Goal: Communication & Community: Share content

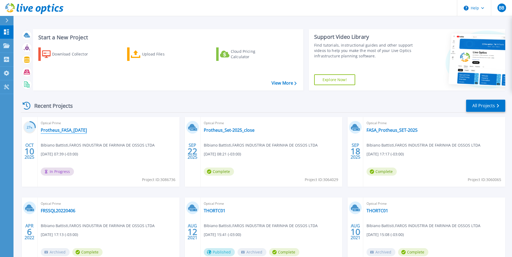
click at [59, 132] on link "Protheus_FASA_[DATE]" at bounding box center [64, 130] width 46 height 5
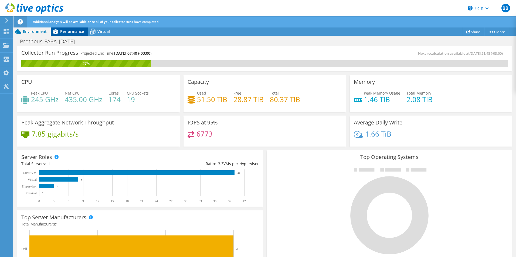
click at [67, 30] on span "Performance" at bounding box center [72, 31] width 24 height 5
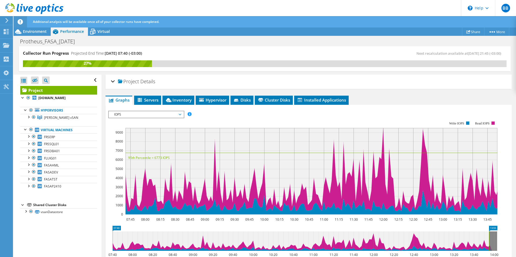
click at [317, 40] on div "Protheus_FASA_[DATE] Print" at bounding box center [264, 41] width 502 height 10
click at [236, 44] on div "Protheus_FASA_[DATE] Print" at bounding box center [264, 41] width 502 height 10
click at [151, 98] on span "Servers" at bounding box center [148, 99] width 22 height 5
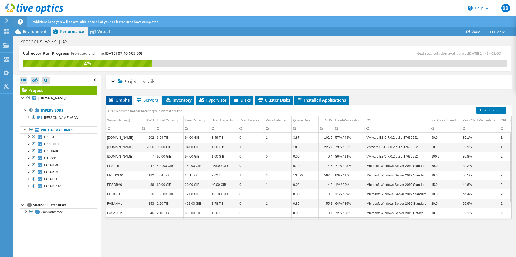
click at [120, 99] on span "Graphs" at bounding box center [118, 99] width 21 height 5
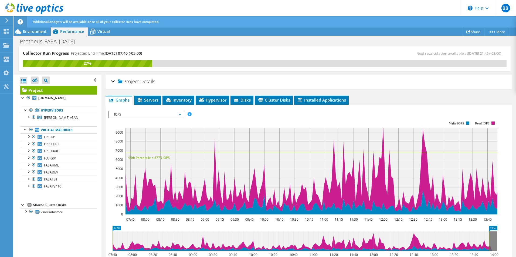
click at [334, 40] on div "Protheus_FASA_[DATE] Print" at bounding box center [264, 41] width 502 height 10
click at [317, 38] on div "Protheus_FASA_[DATE] Print" at bounding box center [264, 41] width 502 height 10
click at [321, 44] on div "Protheus_FASA_[DATE] Print" at bounding box center [264, 41] width 502 height 10
click at [101, 30] on span "Virtual" at bounding box center [103, 31] width 12 height 5
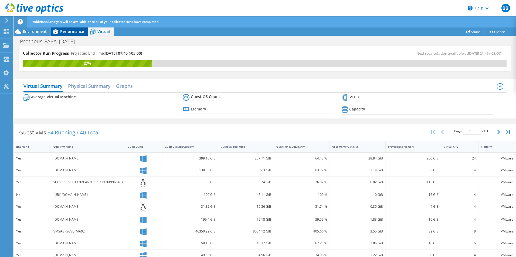
click at [72, 29] on span "Performance" at bounding box center [72, 31] width 24 height 5
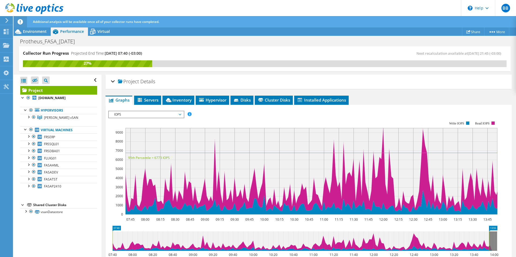
click at [274, 43] on div "Protheus_FASA_[DATE] Print" at bounding box center [264, 41] width 502 height 10
click at [475, 30] on link "Share" at bounding box center [473, 32] width 22 height 8
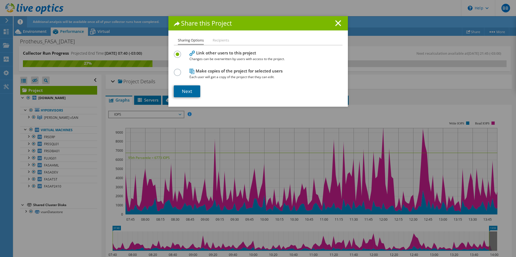
click at [187, 93] on link "Next" at bounding box center [187, 92] width 26 height 12
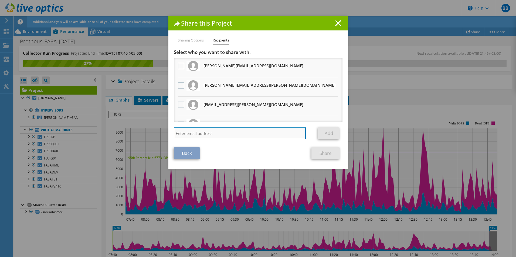
click at [207, 134] on input "search" at bounding box center [240, 134] width 132 height 12
type input "[PERSON_NAME][EMAIL_ADDRESS][PERSON_NAME][DOMAIN_NAME]"
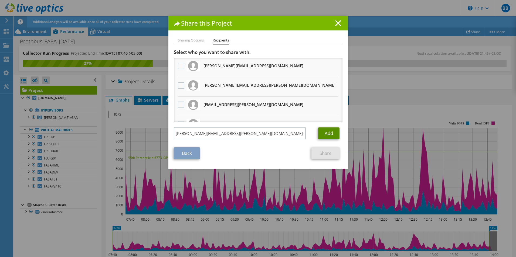
click at [323, 131] on link "Add" at bounding box center [328, 134] width 21 height 12
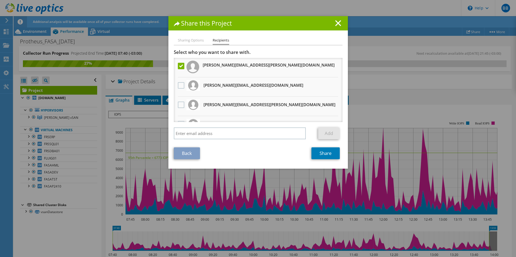
drag, startPoint x: 295, startPoint y: 22, endPoint x: 294, endPoint y: 18, distance: 5.0
click at [294, 18] on div "Share this Project" at bounding box center [257, 23] width 179 height 14
click at [192, 152] on link "Back" at bounding box center [187, 154] width 26 height 12
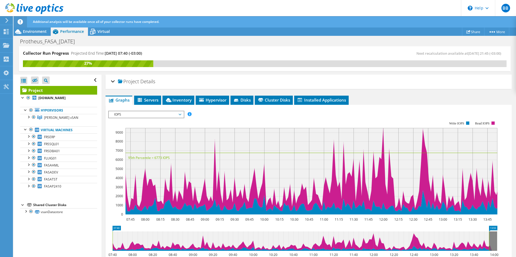
click at [339, 6] on header "BB End User Bibiano Battisti [EMAIL_ADDRESS][DOMAIN_NAME] FAROS INDUSTRIA [PERS…" at bounding box center [258, 8] width 516 height 16
click at [471, 32] on link "Share" at bounding box center [473, 32] width 22 height 8
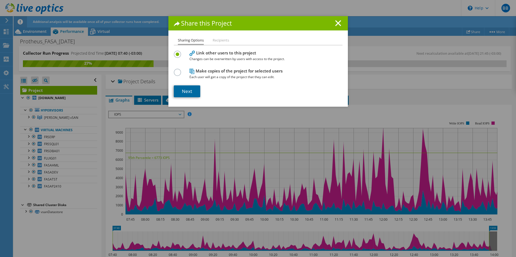
click at [182, 92] on link "Next" at bounding box center [187, 92] width 26 height 12
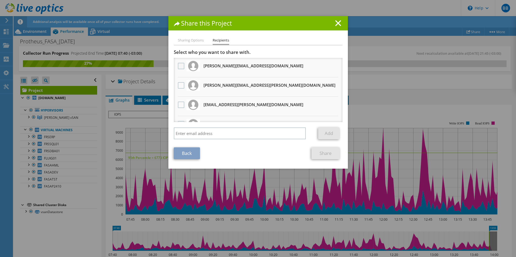
click at [182, 65] on label at bounding box center [182, 66] width 8 height 6
click at [0, 0] on input "checkbox" at bounding box center [0, 0] width 0 height 0
click at [179, 88] on label at bounding box center [182, 85] width 8 height 6
click at [0, 0] on input "checkbox" at bounding box center [0, 0] width 0 height 0
click at [179, 106] on label at bounding box center [182, 105] width 8 height 6
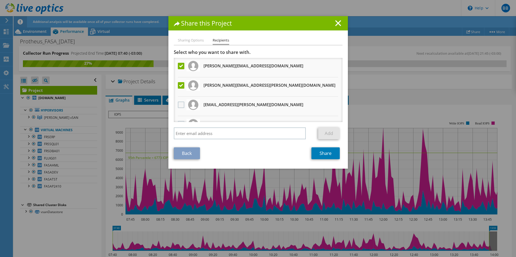
click at [0, 0] on input "checkbox" at bounding box center [0, 0] width 0 height 0
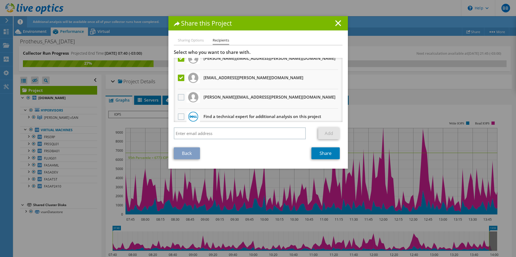
click at [179, 99] on label at bounding box center [182, 97] width 8 height 6
click at [0, 0] on input "checkbox" at bounding box center [0, 0] width 0 height 0
click at [318, 154] on link "Share" at bounding box center [325, 154] width 28 height 12
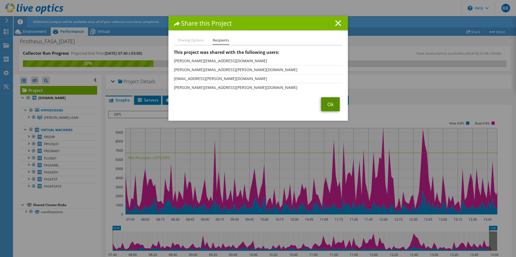
click at [324, 103] on link "Ok" at bounding box center [330, 104] width 19 height 14
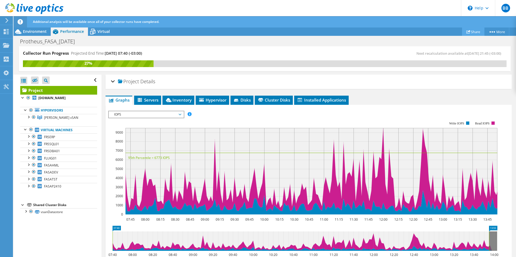
click at [471, 30] on link "Share" at bounding box center [473, 32] width 22 height 8
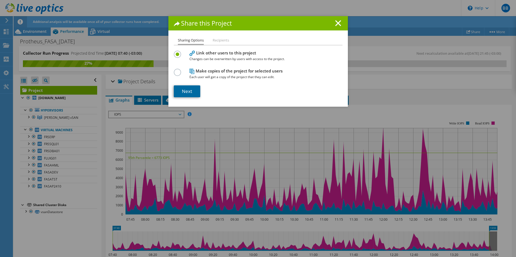
click at [186, 90] on link "Next" at bounding box center [187, 92] width 26 height 12
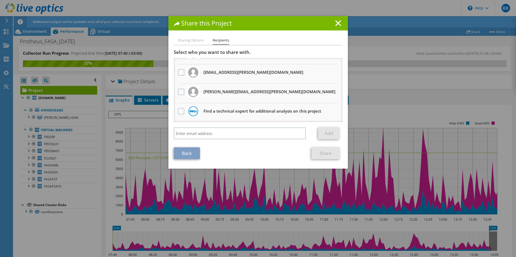
scroll to position [33, 0]
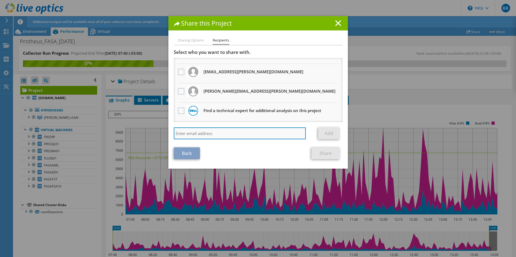
click at [199, 135] on input "search" at bounding box center [240, 134] width 132 height 12
type input "[PERSON_NAME][EMAIL_ADDRESS][PERSON_NAME][DOMAIN_NAME]"
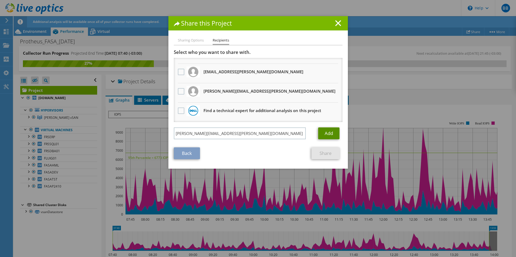
click at [322, 134] on link "Add" at bounding box center [328, 134] width 21 height 12
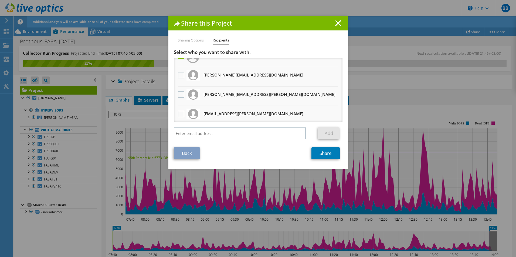
scroll to position [0, 0]
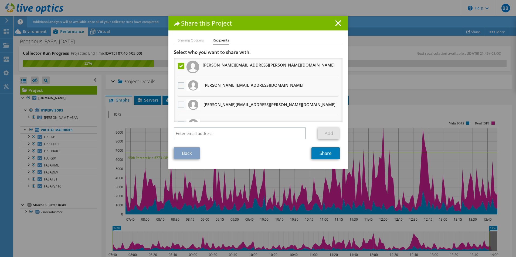
click at [178, 83] on label at bounding box center [182, 85] width 8 height 6
click at [0, 0] on input "checkbox" at bounding box center [0, 0] width 0 height 0
click at [178, 104] on label at bounding box center [182, 105] width 8 height 6
click at [0, 0] on input "checkbox" at bounding box center [0, 0] width 0 height 0
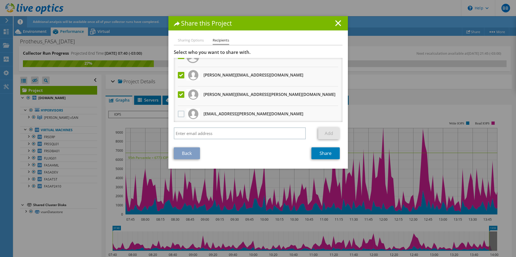
scroll to position [27, 0]
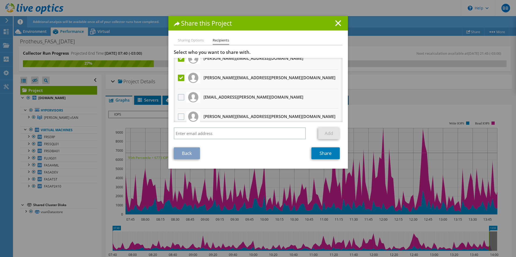
click at [178, 98] on label at bounding box center [182, 97] width 8 height 6
click at [0, 0] on input "checkbox" at bounding box center [0, 0] width 0 height 0
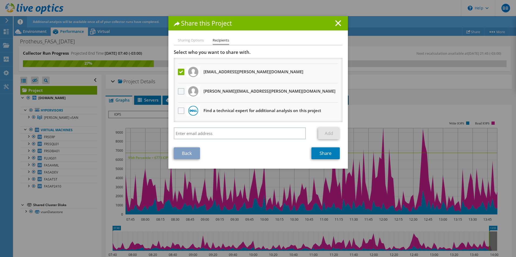
click at [179, 92] on label at bounding box center [182, 91] width 8 height 6
click at [0, 0] on input "checkbox" at bounding box center [0, 0] width 0 height 0
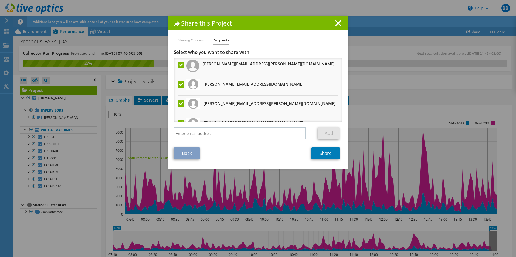
scroll to position [0, 0]
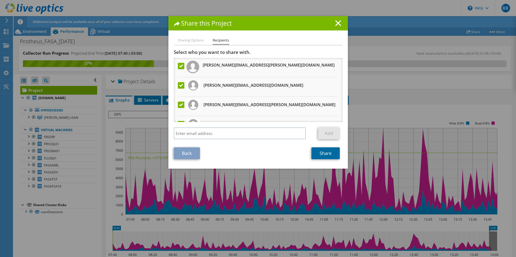
click at [316, 151] on link "Share" at bounding box center [325, 154] width 28 height 12
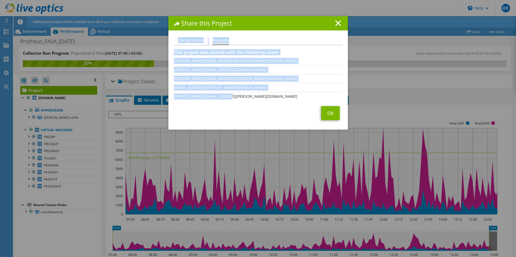
drag, startPoint x: 177, startPoint y: 41, endPoint x: 230, endPoint y: 99, distance: 78.5
click at [230, 99] on div "Sharing Options Recipients Link other users to this project Changes can be over…" at bounding box center [257, 83] width 179 height 93
click at [227, 94] on li "[PERSON_NAME][EMAIL_ADDRESS][PERSON_NAME][DOMAIN_NAME]" at bounding box center [258, 96] width 169 height 9
drag, startPoint x: 201, startPoint y: 81, endPoint x: 166, endPoint y: 37, distance: 56.9
click at [168, 37] on div "Share this Project Sharing Options Recipients Link other users to this project …" at bounding box center [257, 73] width 179 height 114
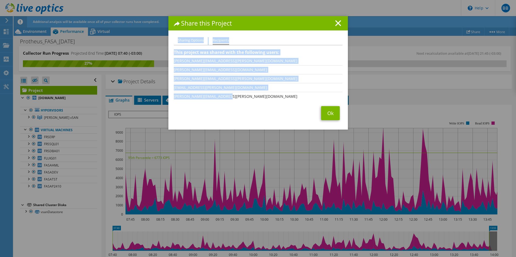
copy div "Sharing Options Recipients Link other users to this project Changes can be over…"
click at [327, 115] on link "Ok" at bounding box center [330, 113] width 19 height 14
